Goal: Complete application form

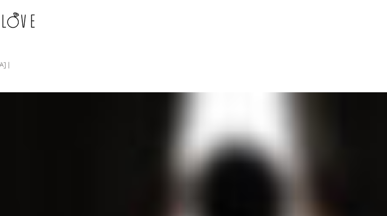
type input "vnNShdtaCPPk"
type input "[EMAIL_ADDRESS][DOMAIN_NAME]"
type input "McgmREQhDLZnjvC"
type input "XywfgunkuEW"
type input "5207242117"
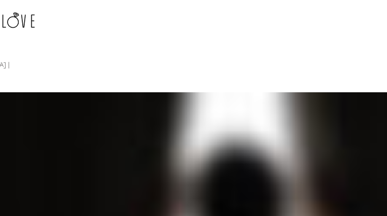
type input "JrpESjzjKBVz"
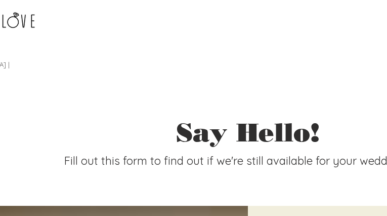
type input "slCPGFahzxW"
type input "JBbqiSXaOhq"
type input "[EMAIL_ADDRESS][DOMAIN_NAME]"
type input "6494023229"
type input "pLpvkFgDcnUtpp"
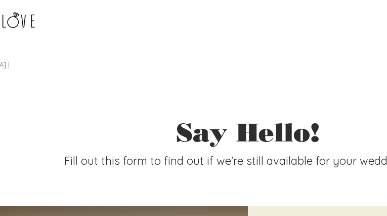
type input "FtveWGDGMkUsNC"
type input "lTOkzyoCznrimWqT"
